Goal: Task Accomplishment & Management: Manage account settings

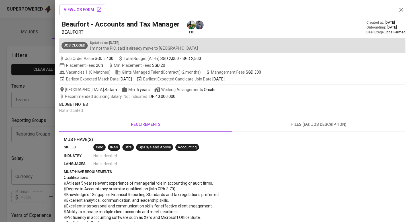
click at [405, 12] on div "view job form" at bounding box center [232, 10] width 346 height 11
click at [402, 11] on icon "button" at bounding box center [401, 9] width 7 height 7
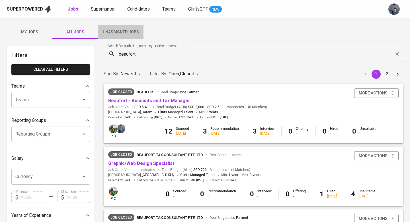
click at [124, 34] on span "Unassigned Jobs" at bounding box center [120, 31] width 39 height 7
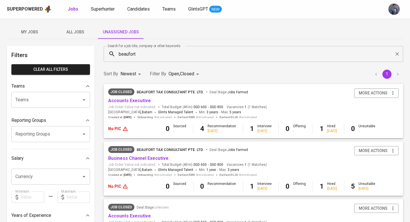
scroll to position [31, 0]
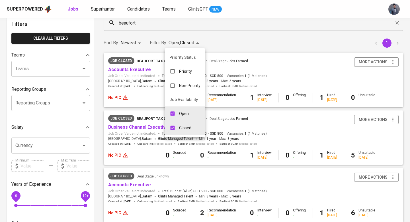
click at [174, 129] on input "checkbox" at bounding box center [172, 127] width 11 height 11
checkbox input "false"
type input "OPEN"
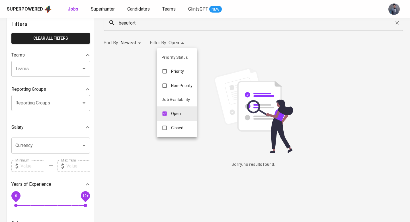
click at [241, 34] on div at bounding box center [205, 111] width 410 height 222
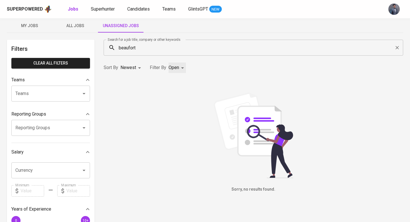
scroll to position [5, 0]
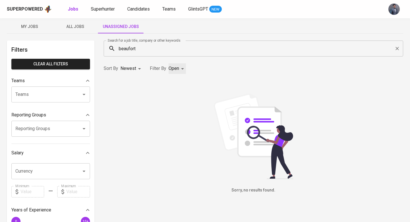
click at [396, 46] on icon "Clear" at bounding box center [397, 49] width 6 height 6
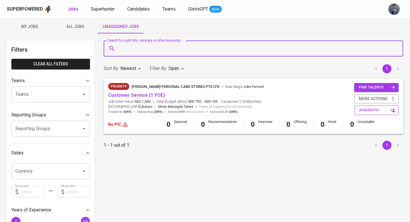
click at [361, 111] on span "assign pic" at bounding box center [377, 110] width 36 height 7
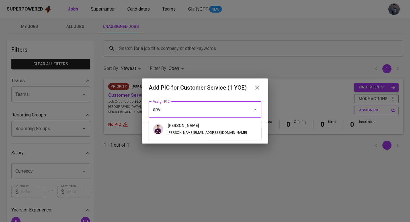
click at [208, 125] on li "erwin [EMAIL_ADDRESS][DOMAIN_NAME]" at bounding box center [205, 129] width 113 height 17
type input "[PERSON_NAME]"
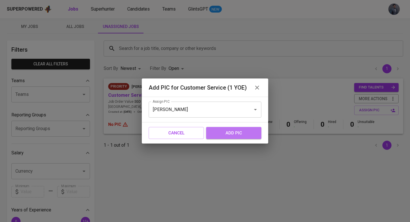
click at [225, 135] on span "add pic" at bounding box center [233, 132] width 43 height 7
